Goal: Navigation & Orientation: Understand site structure

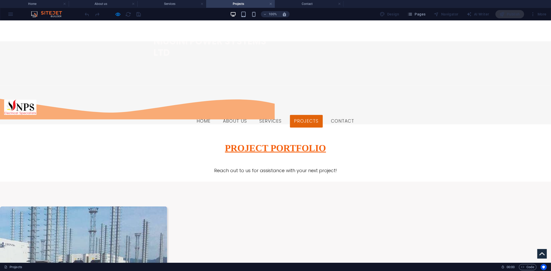
scroll to position [229, 0]
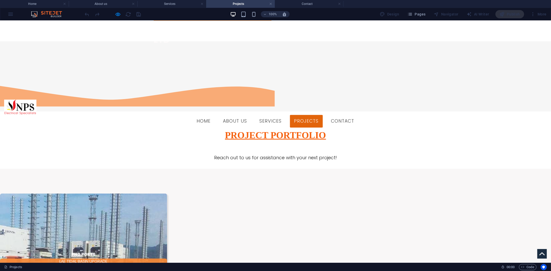
scroll to position [264, 0]
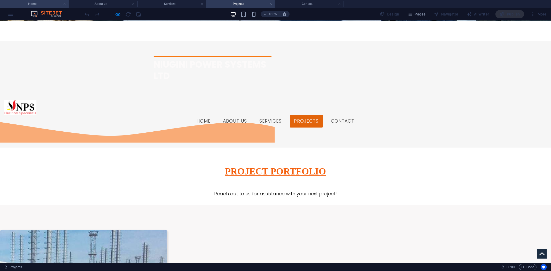
click at [41, 4] on h4 "Home" at bounding box center [34, 4] width 69 height 6
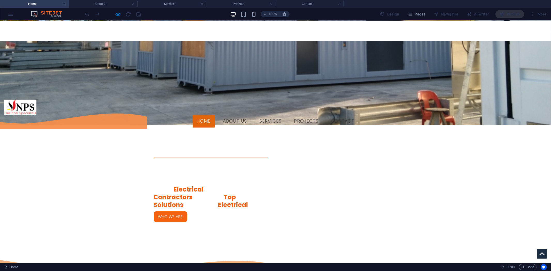
scroll to position [374, 0]
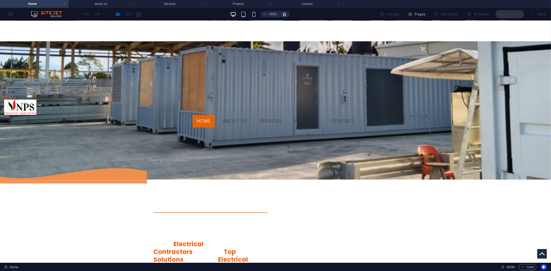
scroll to position [317, 0]
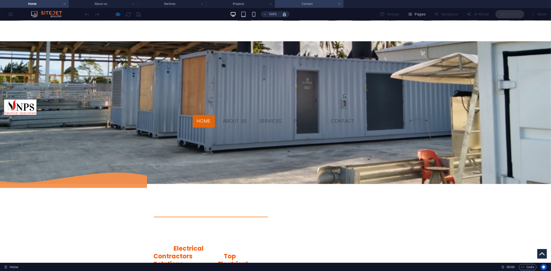
click at [310, 3] on h4 "Contact" at bounding box center [309, 4] width 69 height 6
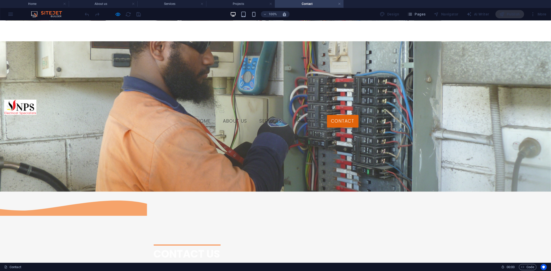
scroll to position [32, 0]
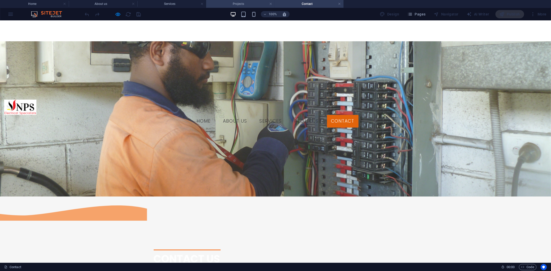
click at [240, 3] on h4 "Projects" at bounding box center [240, 4] width 69 height 6
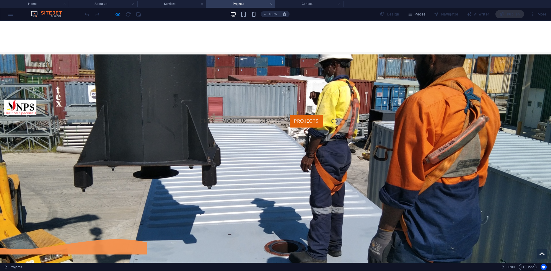
scroll to position [0, 0]
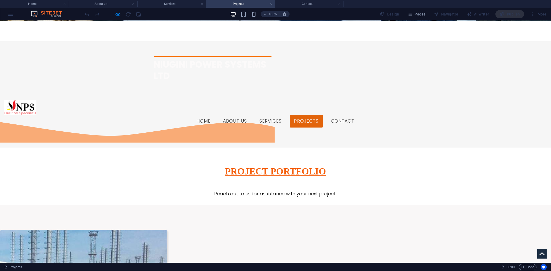
click at [428, 70] on div at bounding box center [275, 57] width 551 height 75
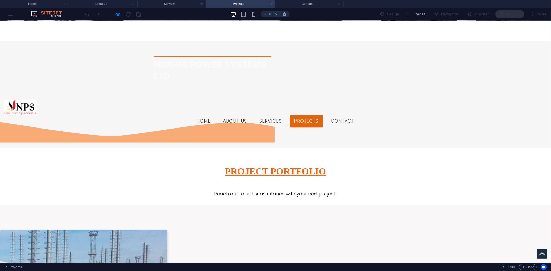
scroll to position [235, 0]
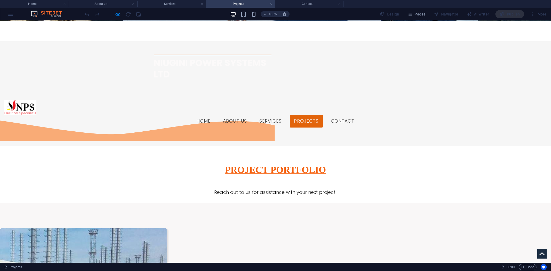
scroll to position [264, 0]
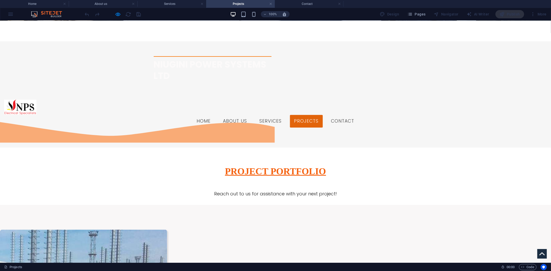
click at [253, 11] on div "100%" at bounding box center [260, 14] width 60 height 8
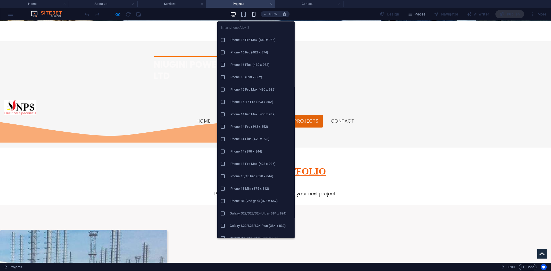
click at [254, 13] on icon "button" at bounding box center [254, 14] width 6 height 6
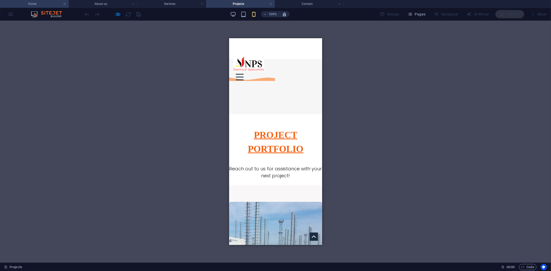
click at [19, 2] on h4 "Home" at bounding box center [34, 4] width 69 height 6
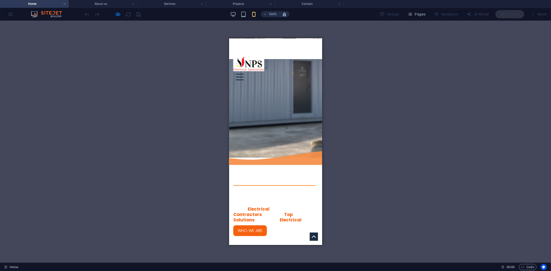
scroll to position [259, 0]
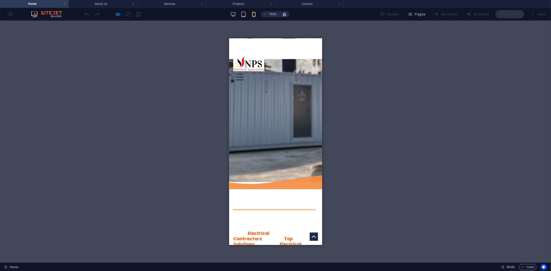
drag, startPoint x: 267, startPoint y: 101, endPoint x: 273, endPoint y: 122, distance: 22.4
drag, startPoint x: 273, startPoint y: 122, endPoint x: 272, endPoint y: 115, distance: 7.3
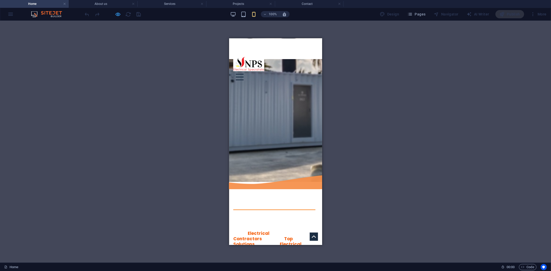
click at [120, 13] on icon "button" at bounding box center [118, 14] width 6 height 6
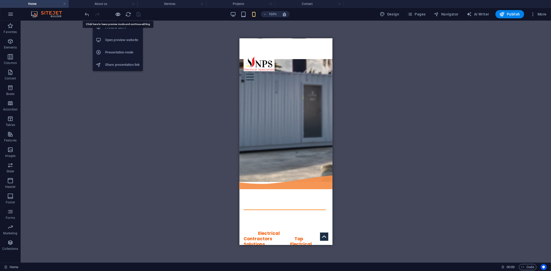
click at [120, 13] on icon "button" at bounding box center [118, 14] width 6 height 6
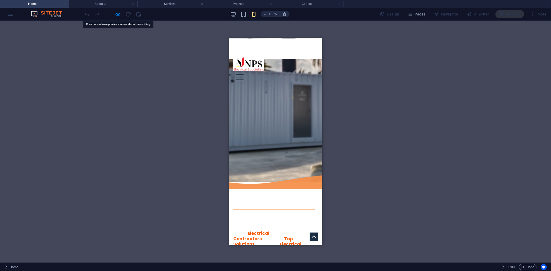
drag, startPoint x: 287, startPoint y: 121, endPoint x: 263, endPoint y: 122, distance: 24.1
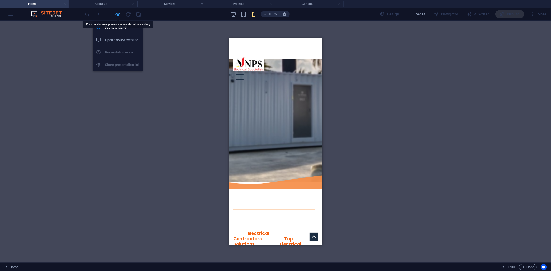
click at [117, 14] on icon "button" at bounding box center [118, 14] width 6 height 6
click at [117, 13] on icon "button" at bounding box center [118, 14] width 6 height 6
click at [121, 14] on icon "button" at bounding box center [118, 14] width 6 height 6
click at [117, 14] on icon "button" at bounding box center [118, 14] width 6 height 6
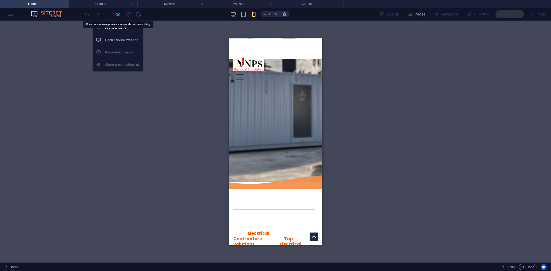
click at [118, 14] on icon "button" at bounding box center [118, 14] width 6 height 6
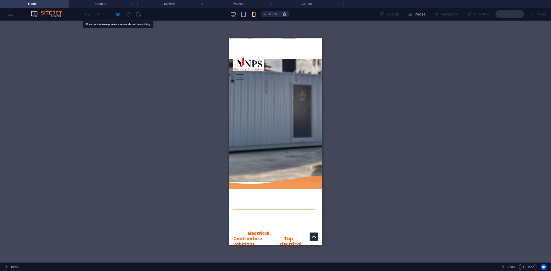
click at [343, 78] on div "2 columns Container H2 Banner Banner Container 2 columns 2 columns Container Me…" at bounding box center [275, 142] width 551 height 242
